Goal: Task Accomplishment & Management: Use online tool/utility

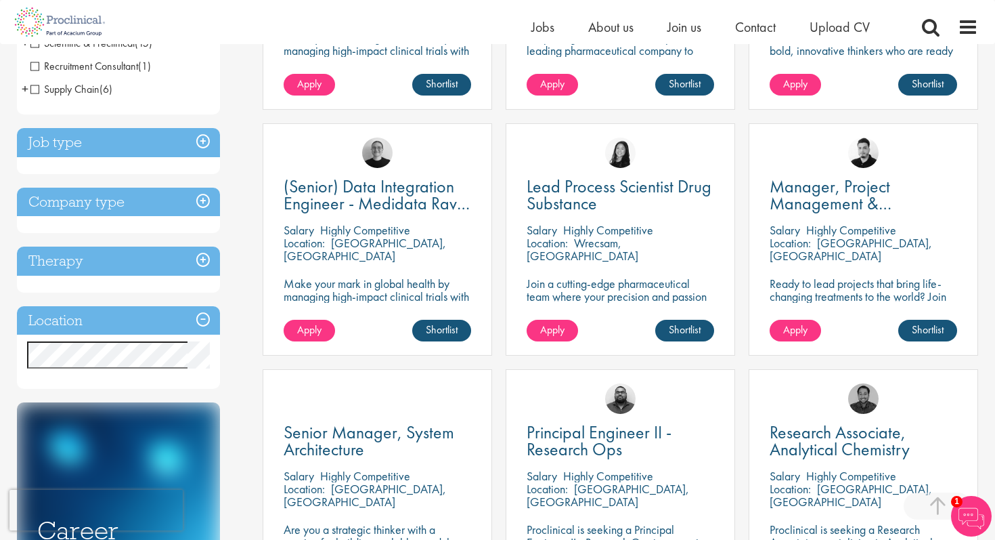
click at [229, 354] on div "Discipline Biometrics (1) - + Statistics (1) Business Development (14) - + Lice…" at bounding box center [130, 237] width 246 height 1040
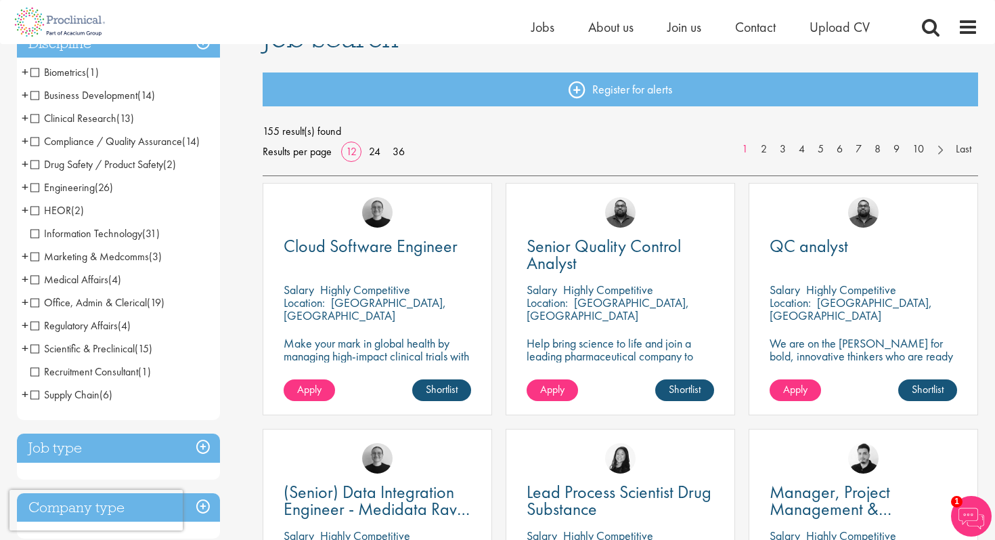
scroll to position [130, 0]
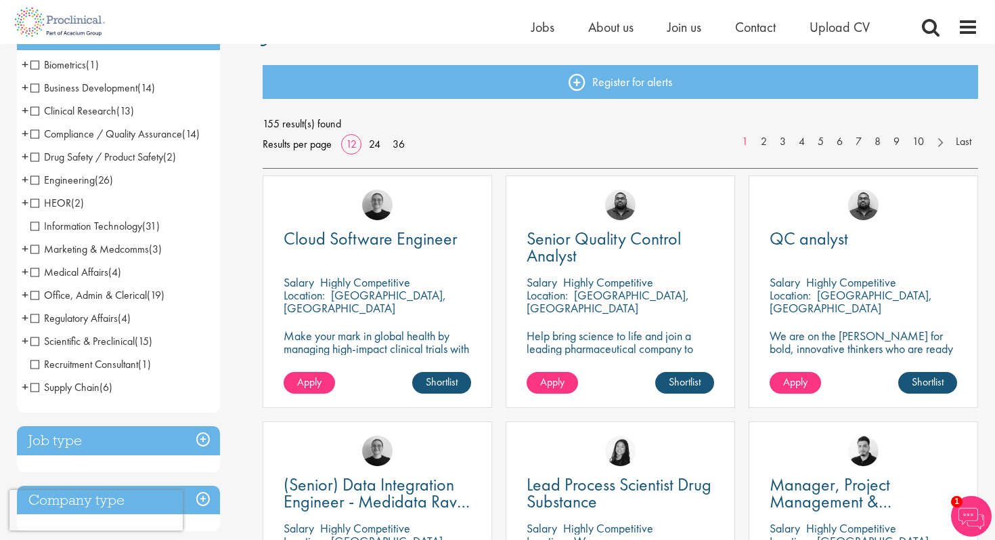
click at [32, 249] on span "Marketing & Medcomms" at bounding box center [89, 249] width 118 height 14
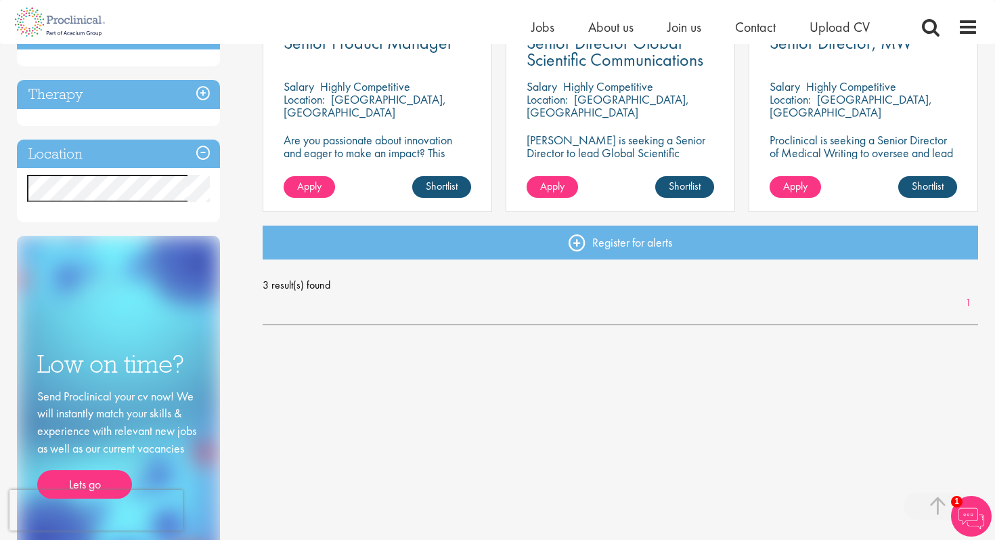
scroll to position [204, 0]
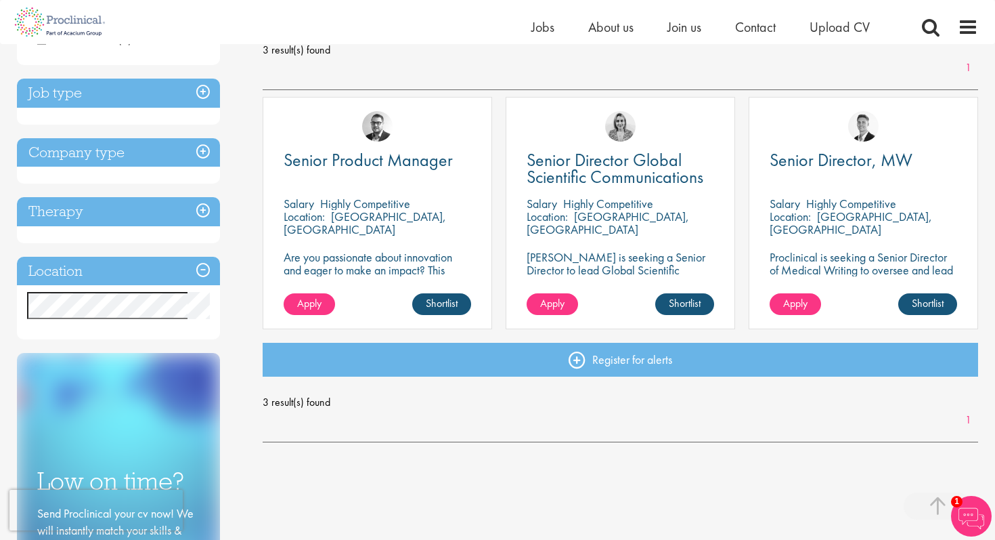
click at [173, 92] on h3 "Job type" at bounding box center [118, 93] width 203 height 29
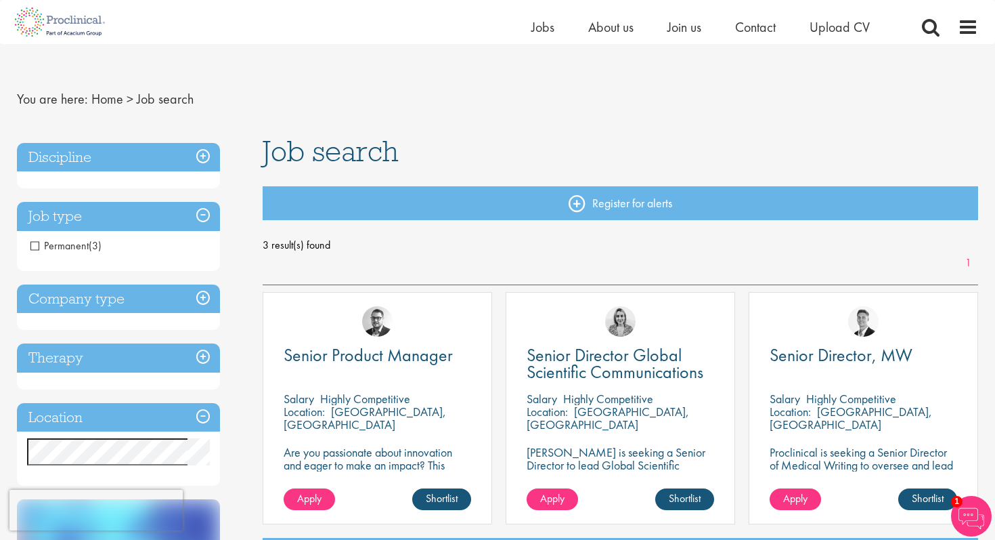
scroll to position [0, 0]
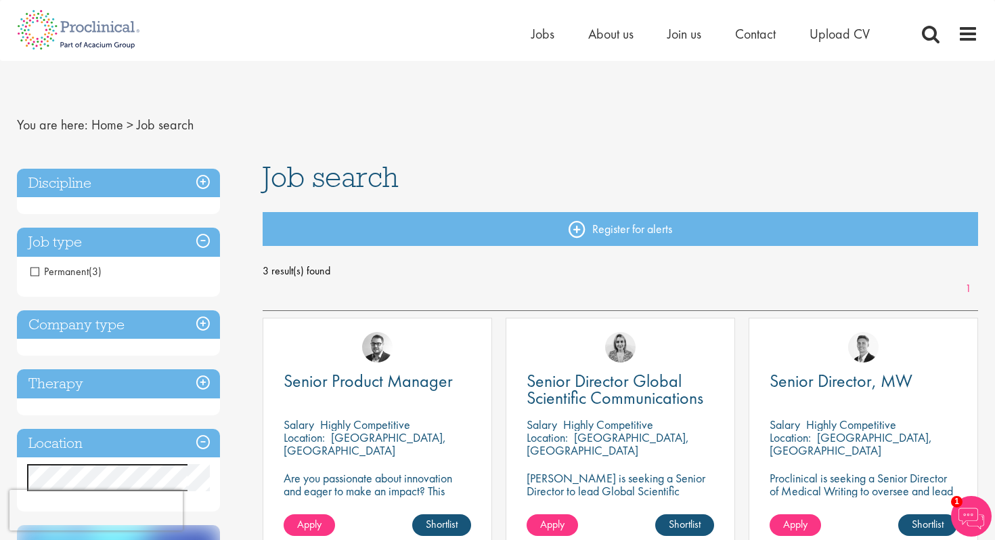
click at [166, 169] on h3 "Discipline" at bounding box center [118, 183] width 203 height 29
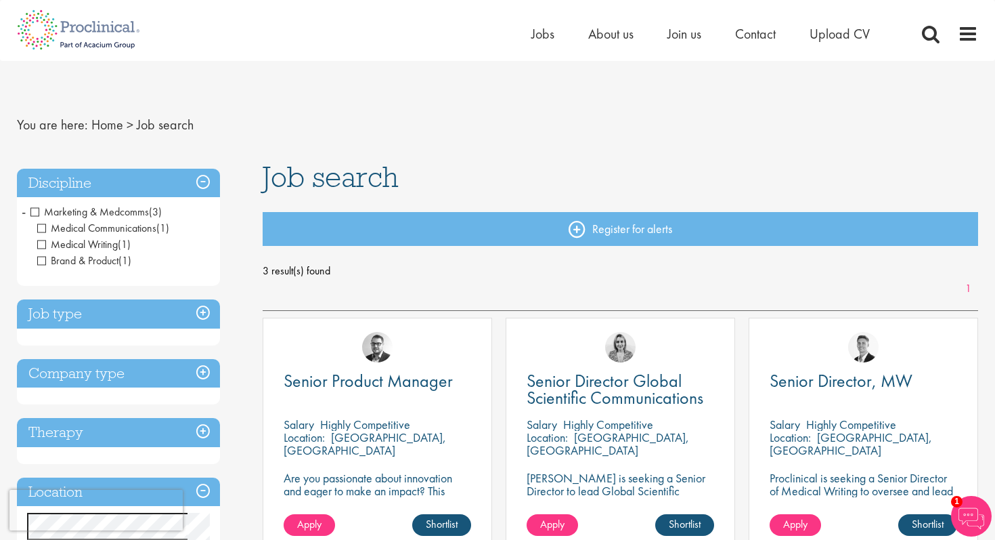
click at [34, 211] on span "Marketing & Medcomms" at bounding box center [89, 211] width 118 height 14
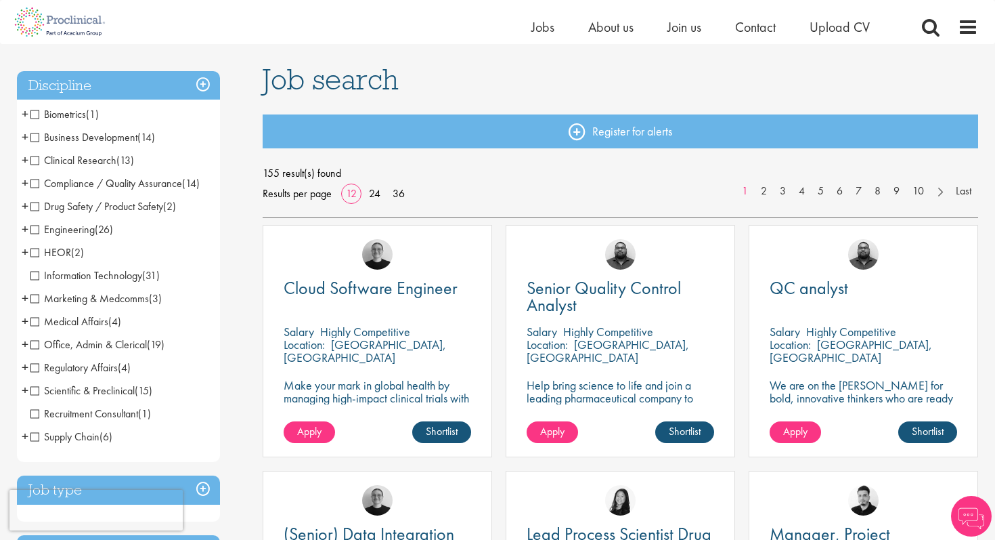
click at [35, 137] on span "Business Development" at bounding box center [83, 137] width 107 height 14
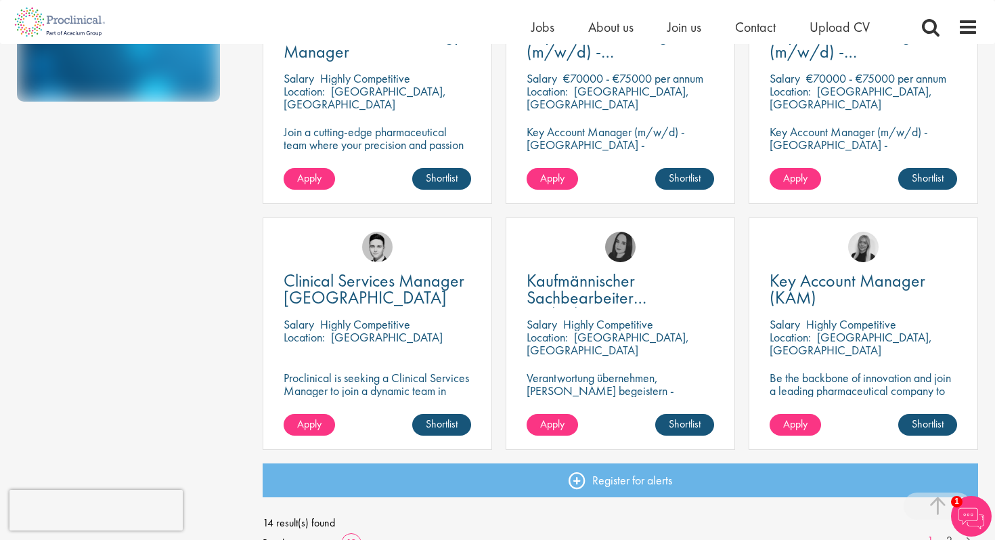
scroll to position [829, 0]
